Goal: Task Accomplishment & Management: Complete application form

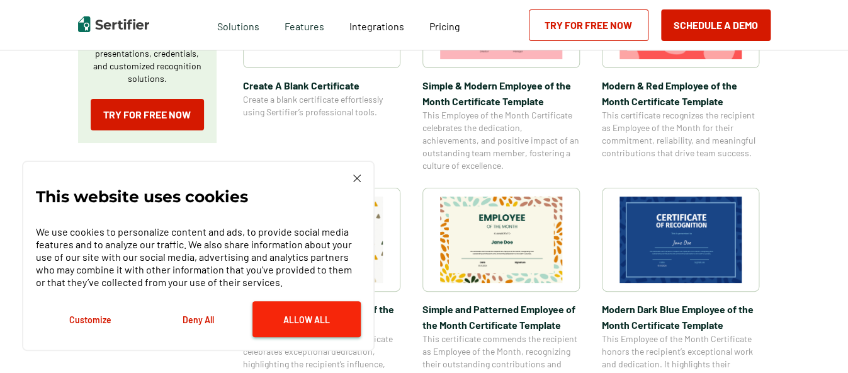
drag, startPoint x: 306, startPoint y: 313, endPoint x: 290, endPoint y: 310, distance: 16.1
click at [304, 313] on button "Allow All" at bounding box center [306, 319] width 108 height 36
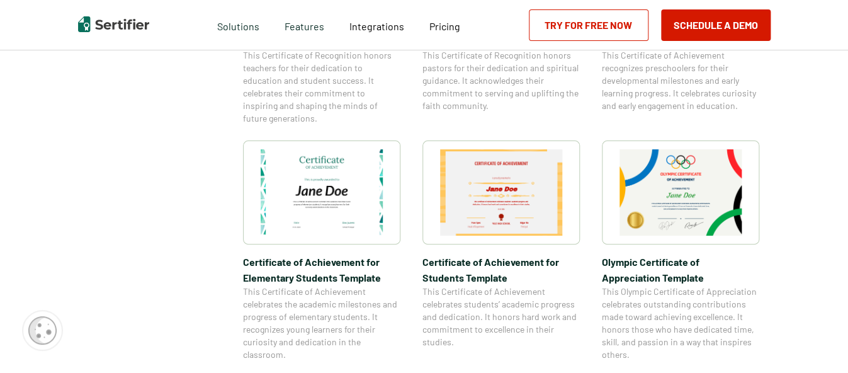
scroll to position [819, 0]
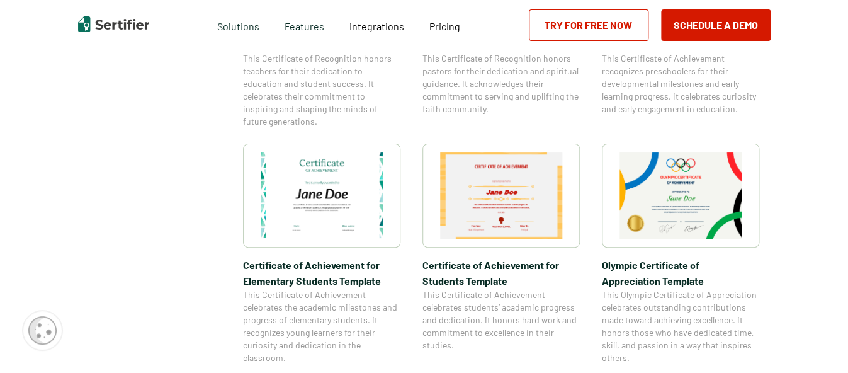
click at [341, 237] on img at bounding box center [322, 195] width 122 height 86
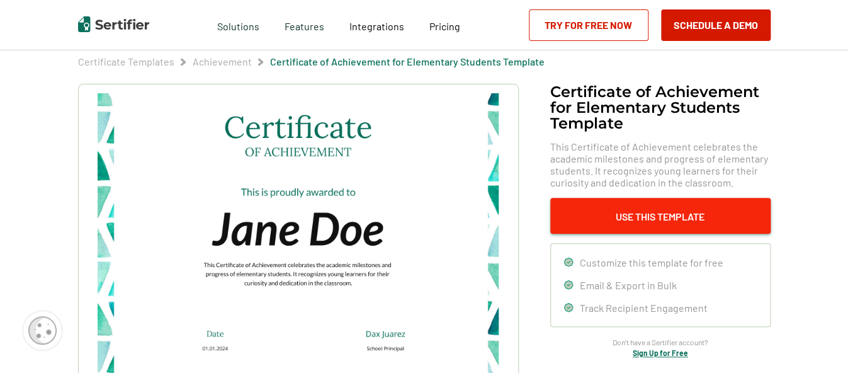
scroll to position [63, 0]
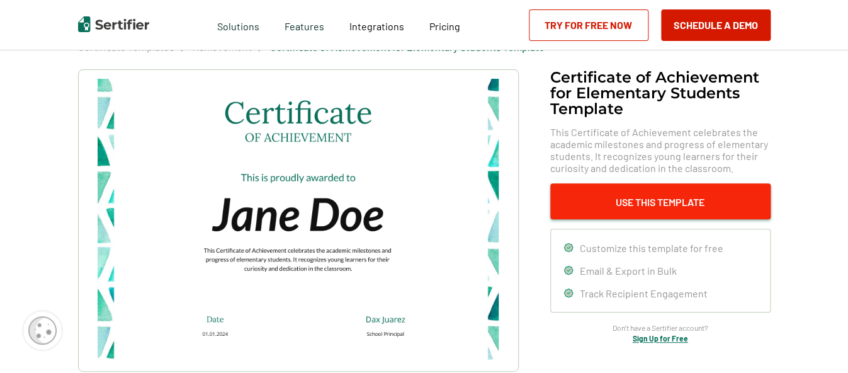
click at [639, 199] on button "Use This Template" at bounding box center [660, 201] width 220 height 36
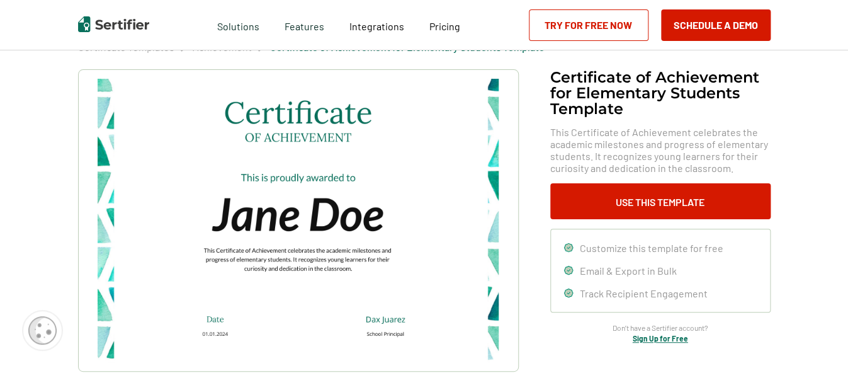
click at [311, 227] on img at bounding box center [298, 220] width 400 height 283
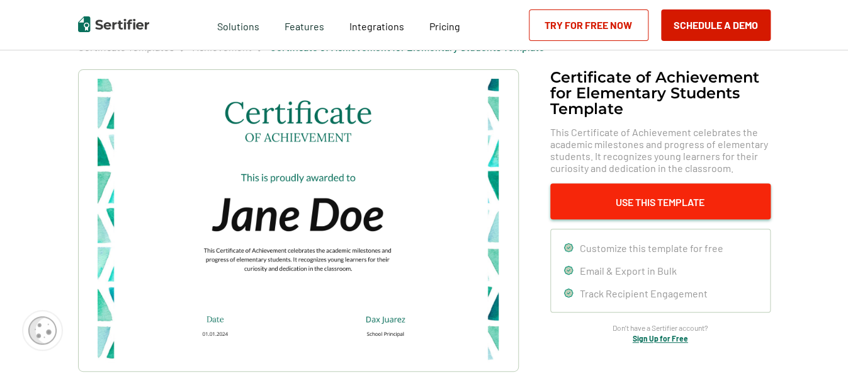
click at [700, 191] on button "Use This Template" at bounding box center [660, 201] width 220 height 36
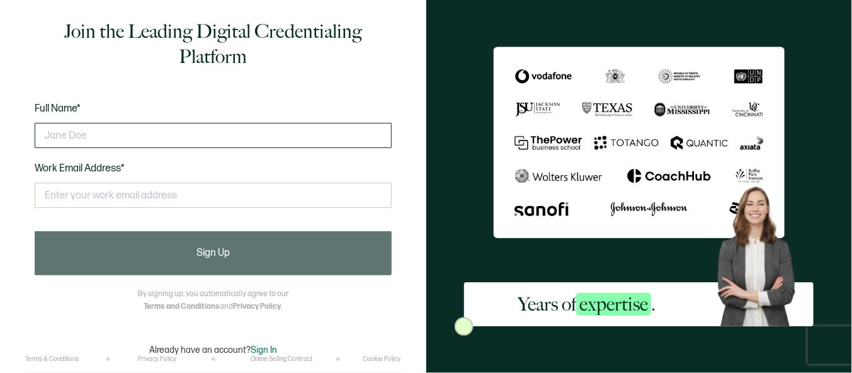
click at [289, 140] on input "text" at bounding box center [213, 135] width 357 height 25
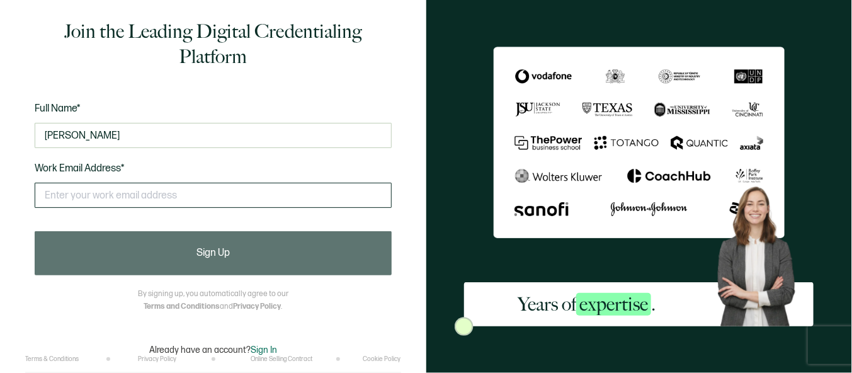
type input "Jesse Lopez"
click at [235, 199] on input "text" at bounding box center [213, 195] width 357 height 25
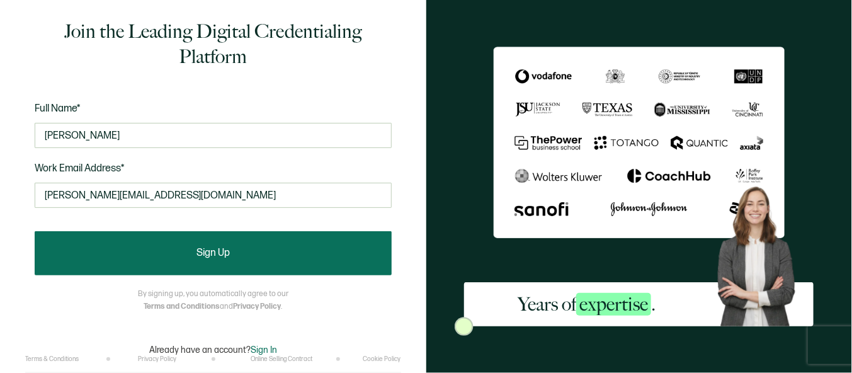
type input "jesus.lopez2@hcisd.org"
click at [203, 249] on span "Sign Up" at bounding box center [212, 253] width 33 height 10
